Goal: Task Accomplishment & Management: Use online tool/utility

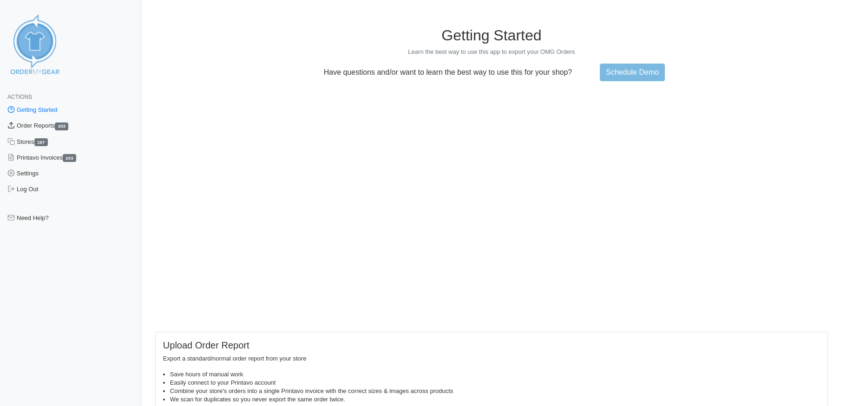
click at [29, 126] on link "Order Reports 203" at bounding box center [70, 126] width 141 height 16
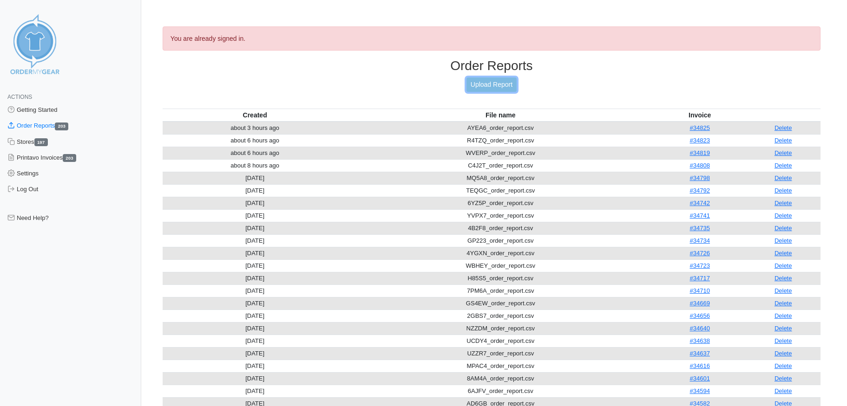
click at [490, 80] on link "Upload Report" at bounding box center [491, 85] width 50 height 14
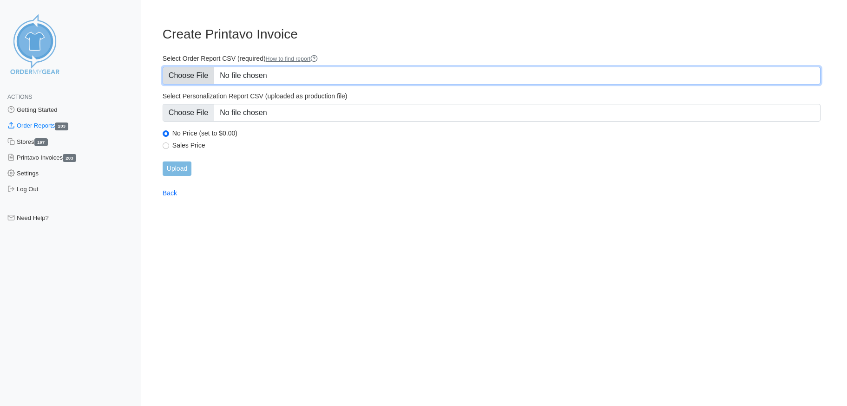
click at [180, 76] on input "Select Order Report CSV (required) How to find report" at bounding box center [492, 76] width 658 height 18
type input "C:\fakepath\ACZCQ_order_report.csv"
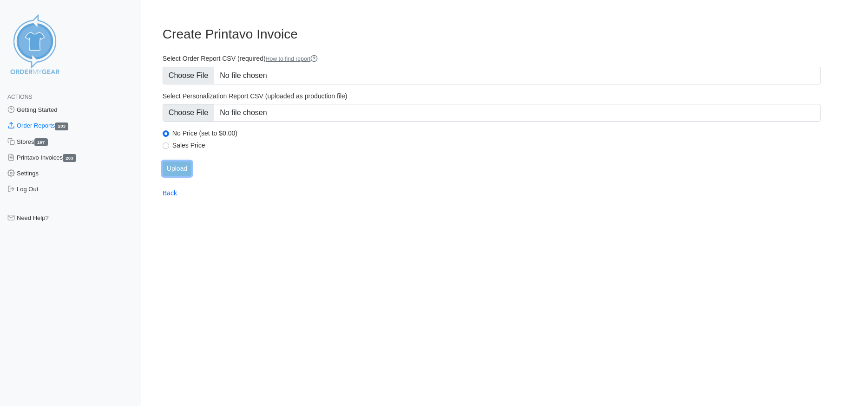
click at [184, 170] on input "Upload" at bounding box center [177, 169] width 29 height 14
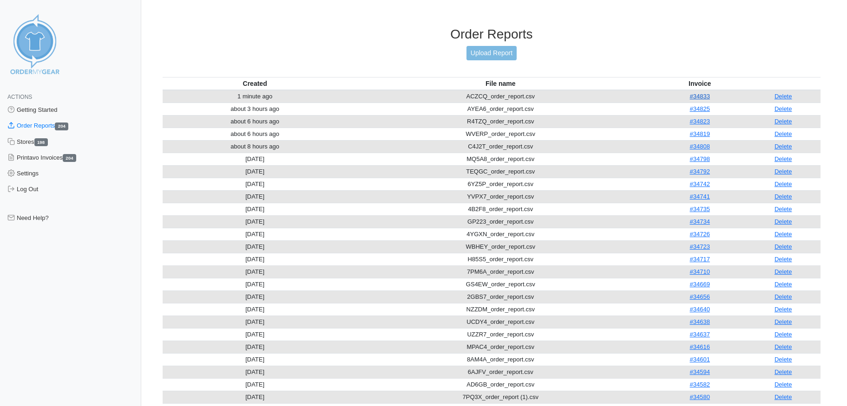
click at [704, 93] on link "#34833" at bounding box center [700, 96] width 20 height 7
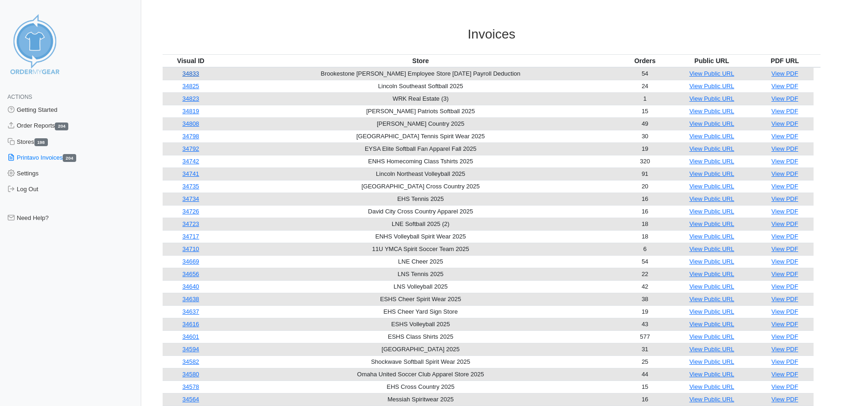
click at [193, 73] on link "34833" at bounding box center [190, 73] width 17 height 7
